Goal: Task Accomplishment & Management: Manage account settings

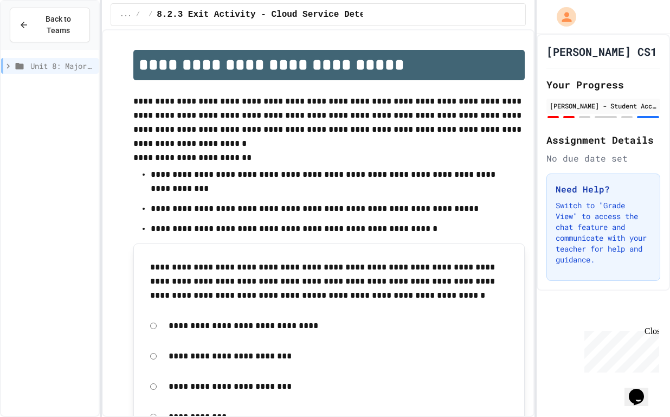
scroll to position [1, 0]
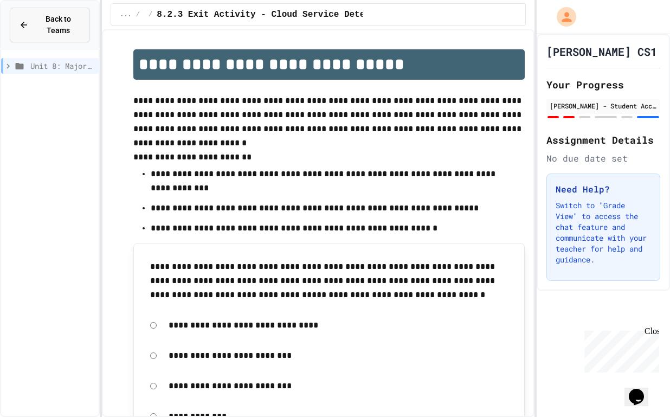
click at [41, 19] on span "Back to Teams" at bounding box center [58, 25] width 46 height 23
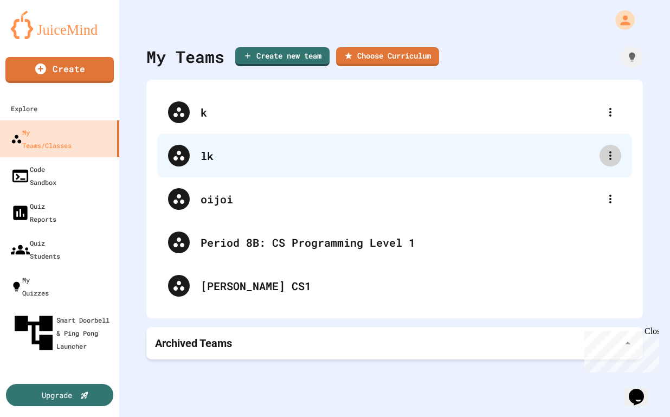
click at [609, 152] on icon at bounding box center [610, 155] width 13 height 13
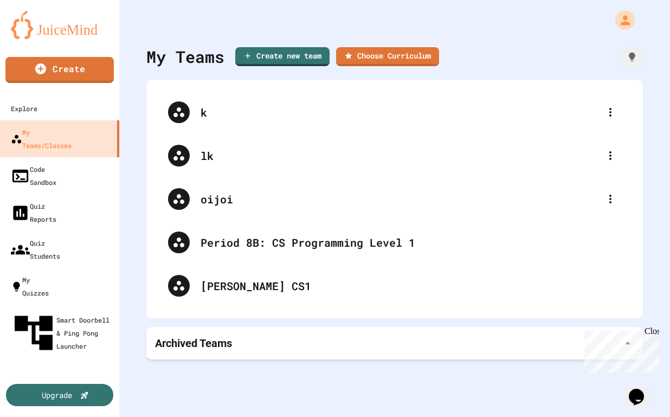
click at [136, 416] on div at bounding box center [335, 418] width 670 height 0
click at [642, 17] on div at bounding box center [394, 16] width 551 height 33
click at [636, 17] on div "My Account" at bounding box center [625, 19] width 23 height 23
click at [619, 20] on icon "My Account" at bounding box center [625, 19] width 17 height 17
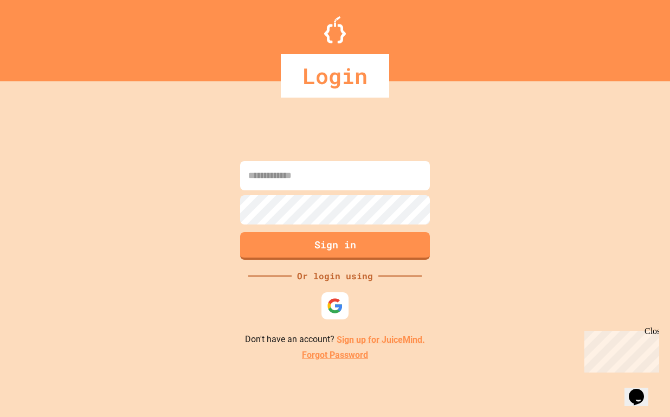
click at [128, 214] on div "Sign in Or login using Don't have an account? Sign up for JuiceMind. Forgot Pas…" at bounding box center [335, 260] width 670 height 314
click at [351, 325] on div "Sign in Or login using Don't have an account? Sign up for JuiceMind. Forgot Pas…" at bounding box center [335, 260] width 670 height 314
click at [333, 309] on img at bounding box center [335, 306] width 16 height 16
click at [270, 177] on input at bounding box center [335, 175] width 190 height 29
click at [260, 170] on input at bounding box center [335, 175] width 190 height 29
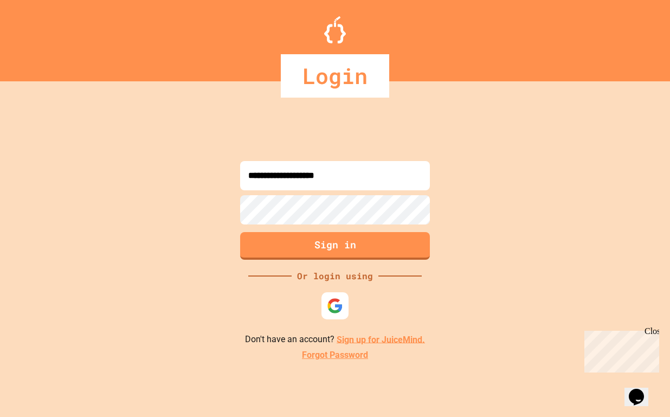
type input "**********"
click at [360, 344] on link "Sign up for JuiceMind." at bounding box center [381, 339] width 88 height 10
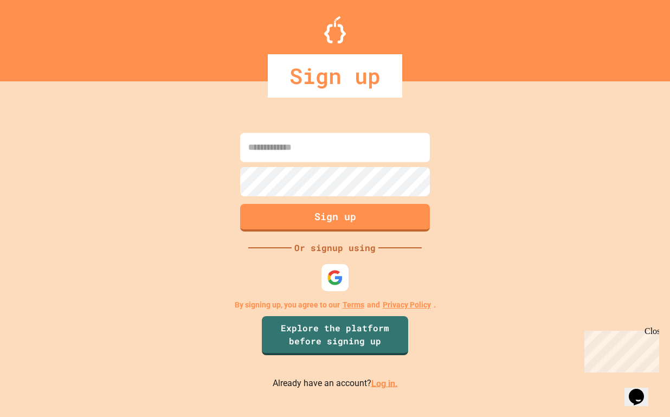
click at [273, 146] on input at bounding box center [335, 147] width 190 height 29
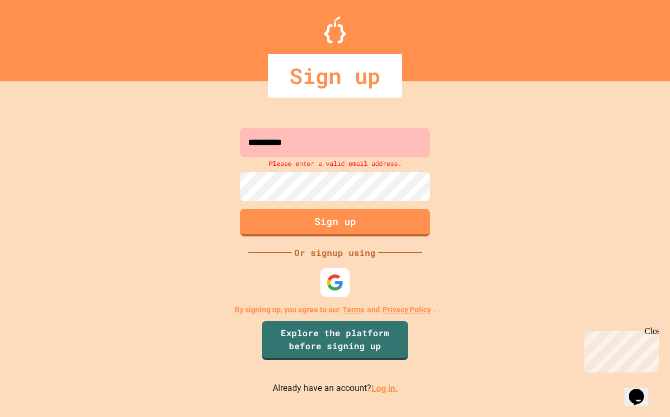
click at [328, 275] on img at bounding box center [334, 281] width 17 height 17
click at [308, 147] on input "**********" at bounding box center [335, 142] width 190 height 29
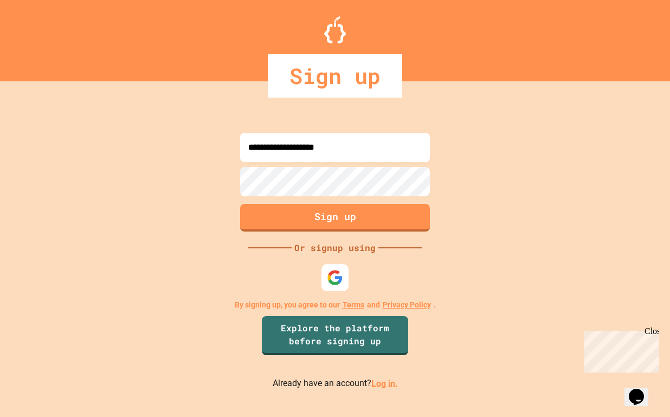
type input "**********"
click at [293, 215] on button "Sign up" at bounding box center [336, 216] width 194 height 28
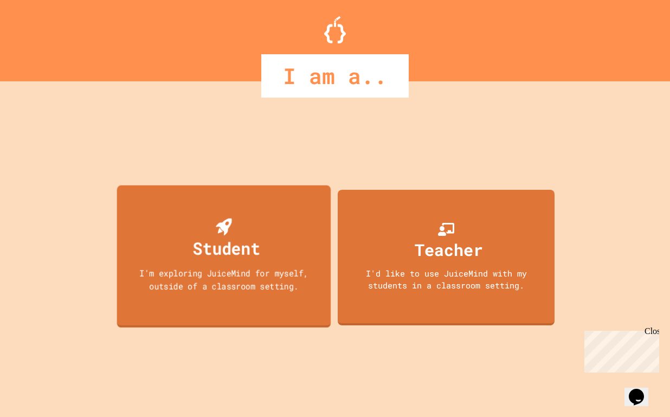
click at [255, 257] on div "Student" at bounding box center [226, 247] width 67 height 25
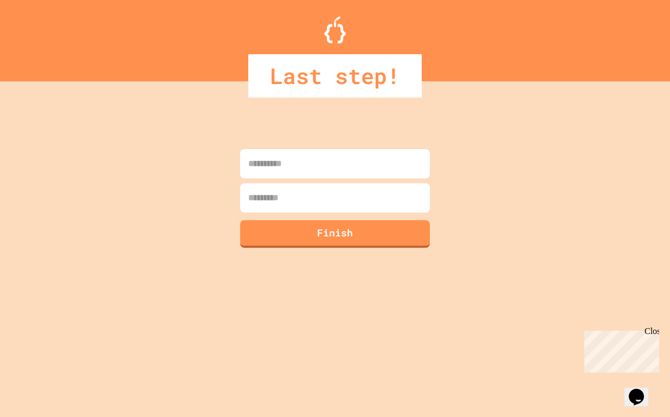
click at [261, 175] on input at bounding box center [335, 163] width 190 height 29
type input "****"
click at [274, 194] on input at bounding box center [335, 197] width 190 height 29
type input "**"
click at [284, 234] on button "Finish" at bounding box center [336, 233] width 194 height 28
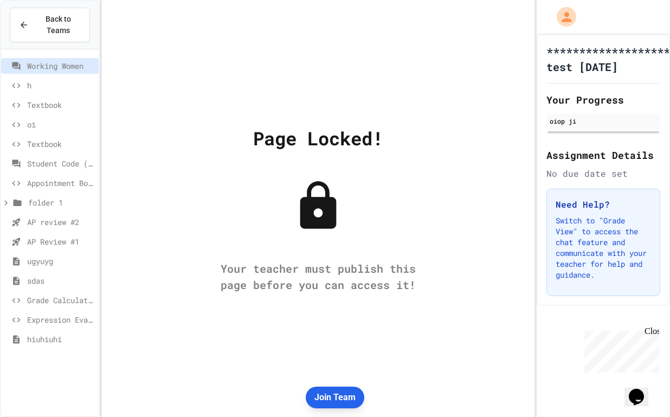
click at [328, 396] on button "Join Team" at bounding box center [335, 398] width 59 height 22
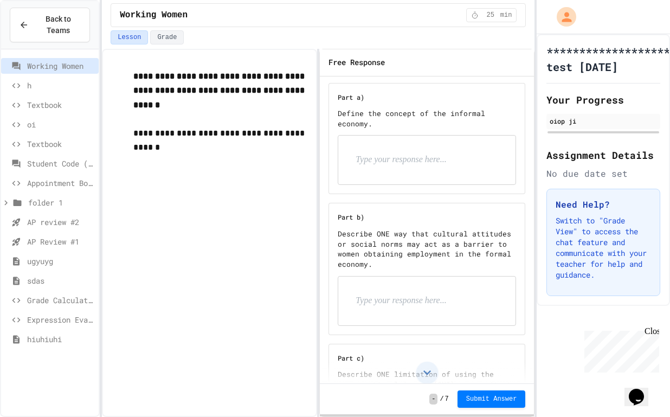
click at [655, 336] on div "Close" at bounding box center [652, 333] width 14 height 14
click at [46, 14] on span "Back to Teams" at bounding box center [58, 25] width 46 height 23
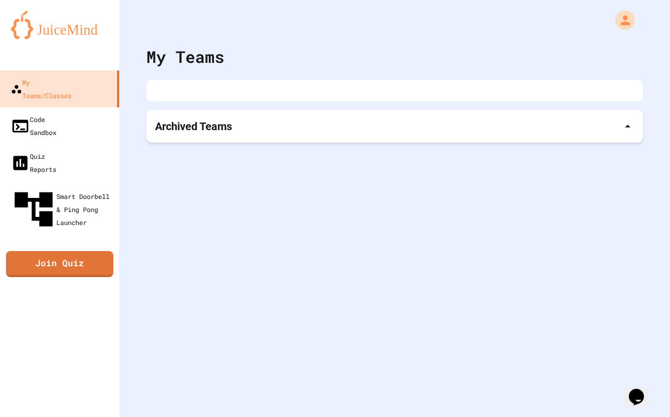
click at [481, 102] on div "My Teams Archived Teams" at bounding box center [394, 208] width 551 height 417
click at [480, 100] on div at bounding box center [394, 91] width 497 height 22
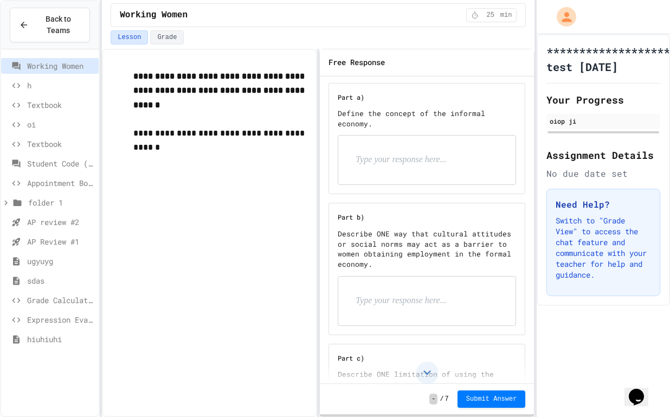
click at [28, 97] on div "h" at bounding box center [50, 88] width 98 height 20
click at [28, 29] on icon at bounding box center [24, 25] width 10 height 10
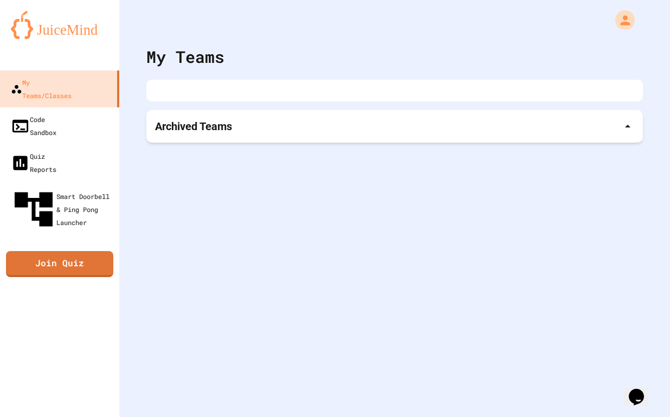
click at [163, 120] on p "Archived Teams" at bounding box center [193, 126] width 77 height 15
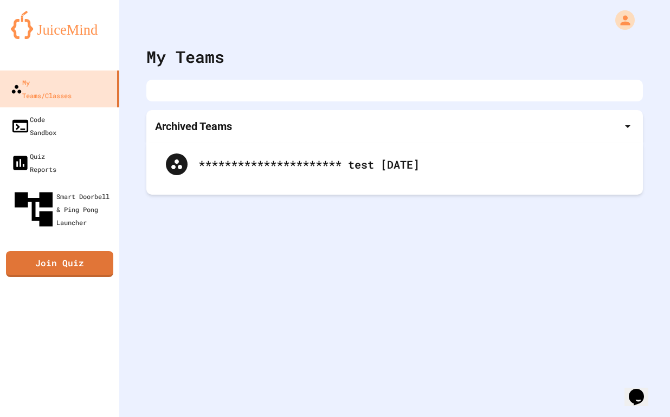
click at [171, 120] on p "Archived Teams" at bounding box center [193, 126] width 77 height 15
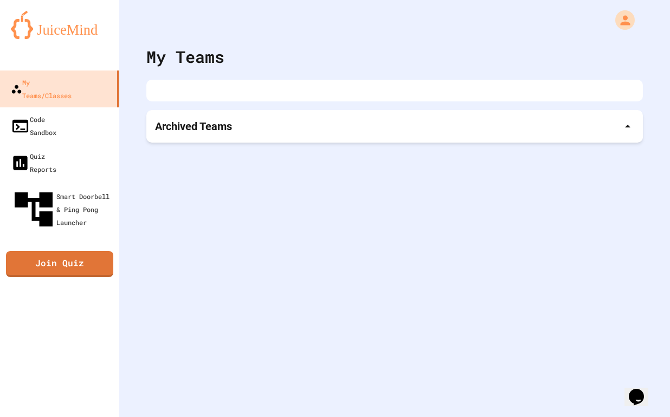
click at [176, 124] on p "Archived Teams" at bounding box center [193, 126] width 77 height 15
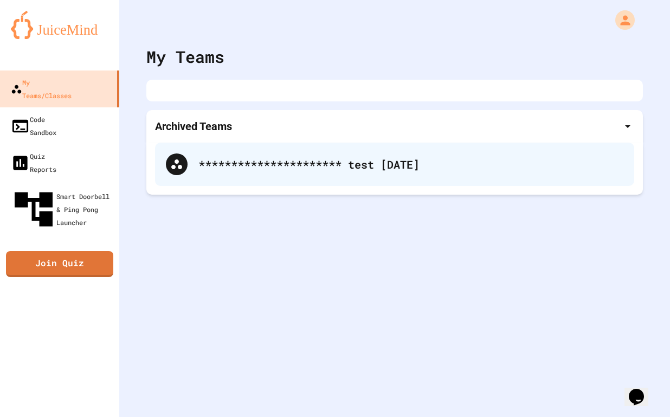
click at [234, 160] on div "**********" at bounding box center [410, 164] width 425 height 16
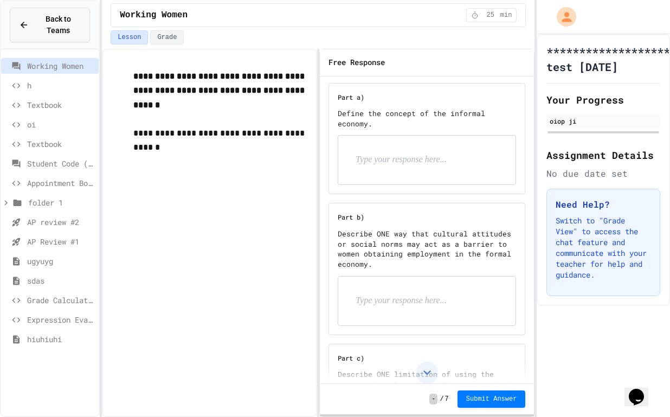
click at [65, 19] on span "Back to Teams" at bounding box center [58, 25] width 46 height 23
